Goal: Transaction & Acquisition: Subscribe to service/newsletter

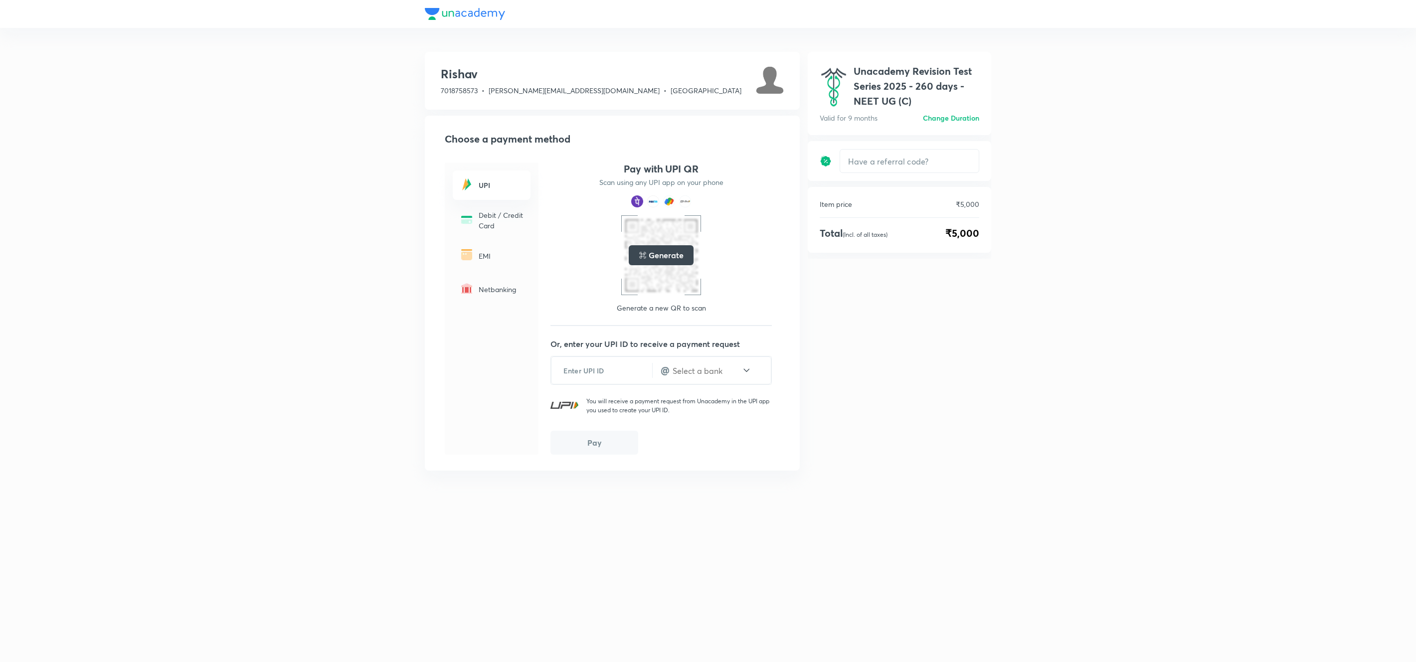
click at [270, 198] on div "[PERSON_NAME] 7018758573 • [PERSON_NAME][EMAIL_ADDRESS][DOMAIN_NAME] • Karnatak…" at bounding box center [708, 331] width 1416 height 662
drag, startPoint x: 854, startPoint y: 68, endPoint x: 927, endPoint y: 98, distance: 79.3
click at [927, 98] on h1 "Unacademy Revision Test Series 2025 - 260 days - NEET UG (C)" at bounding box center [916, 86] width 126 height 45
copy h1 "Unacademy Revision Test Series 2025 - 260 days - NEET UG (C)"
